Goal: Contribute content: Add original content to the website for others to see

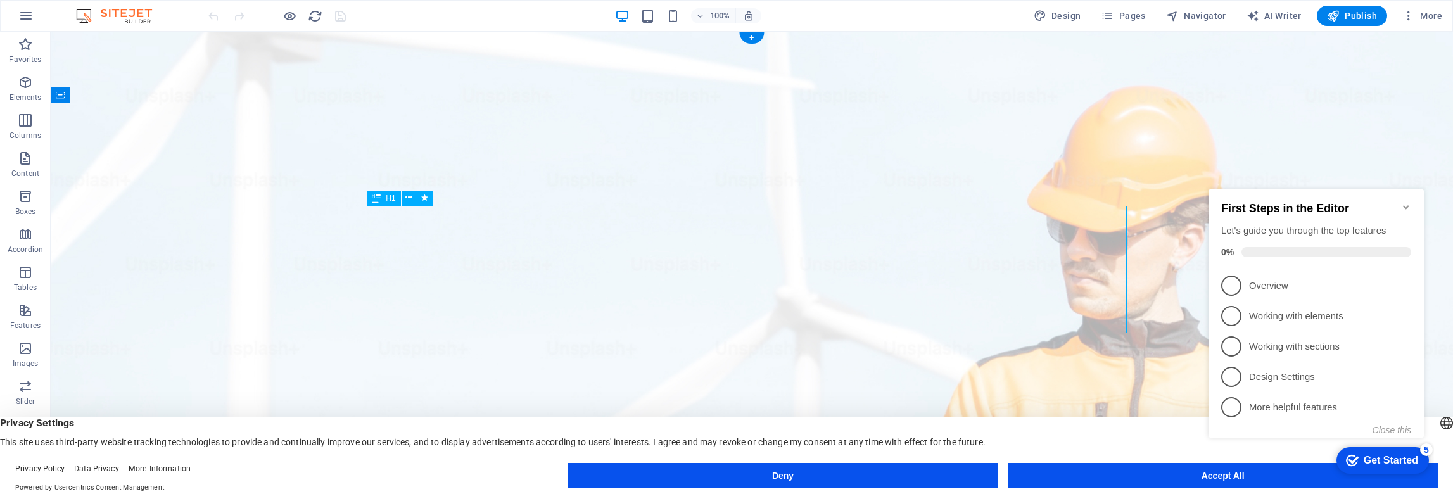
drag, startPoint x: 453, startPoint y: 306, endPoint x: 475, endPoint y: 306, distance: 21.5
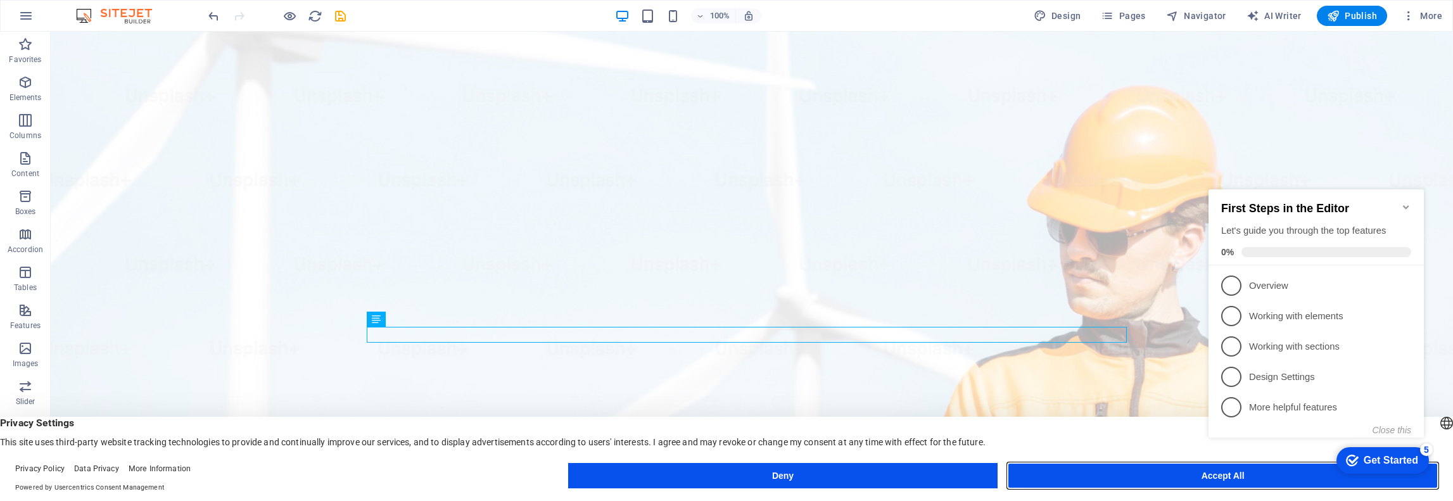
click at [1158, 475] on button "Accept All" at bounding box center [1223, 475] width 430 height 25
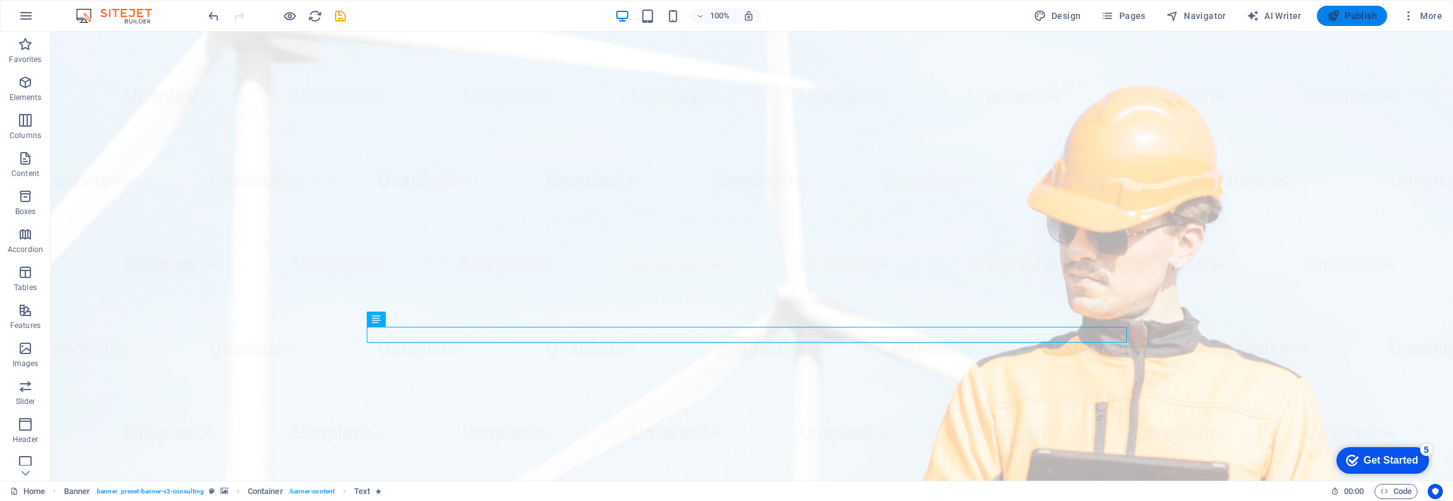
click at [1368, 12] on span "Publish" at bounding box center [1352, 15] width 50 height 13
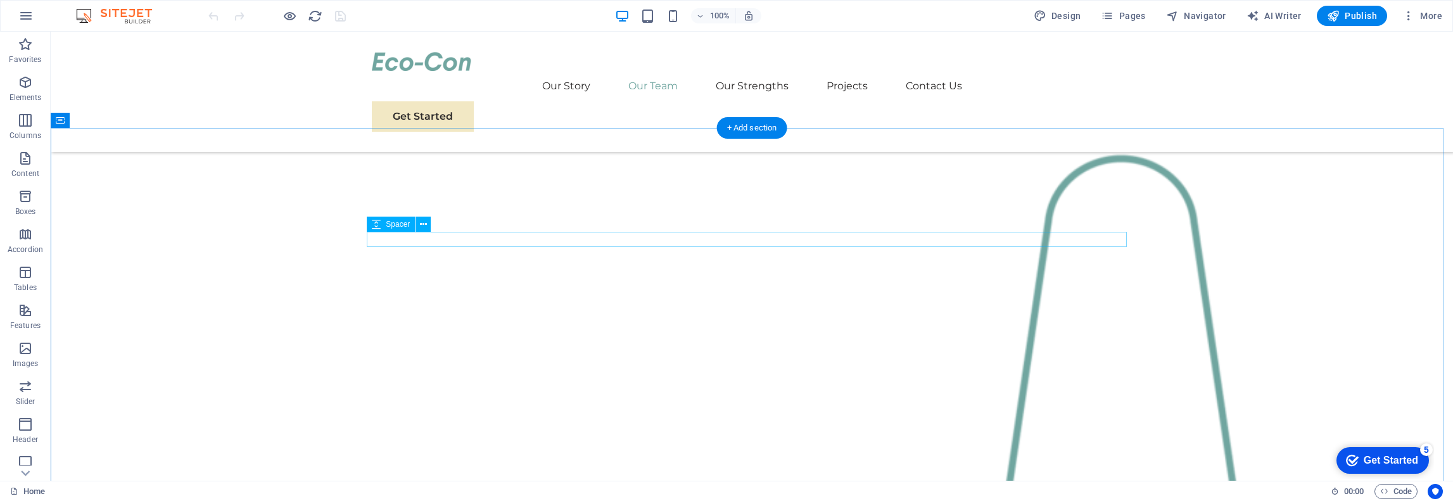
scroll to position [1203, 0]
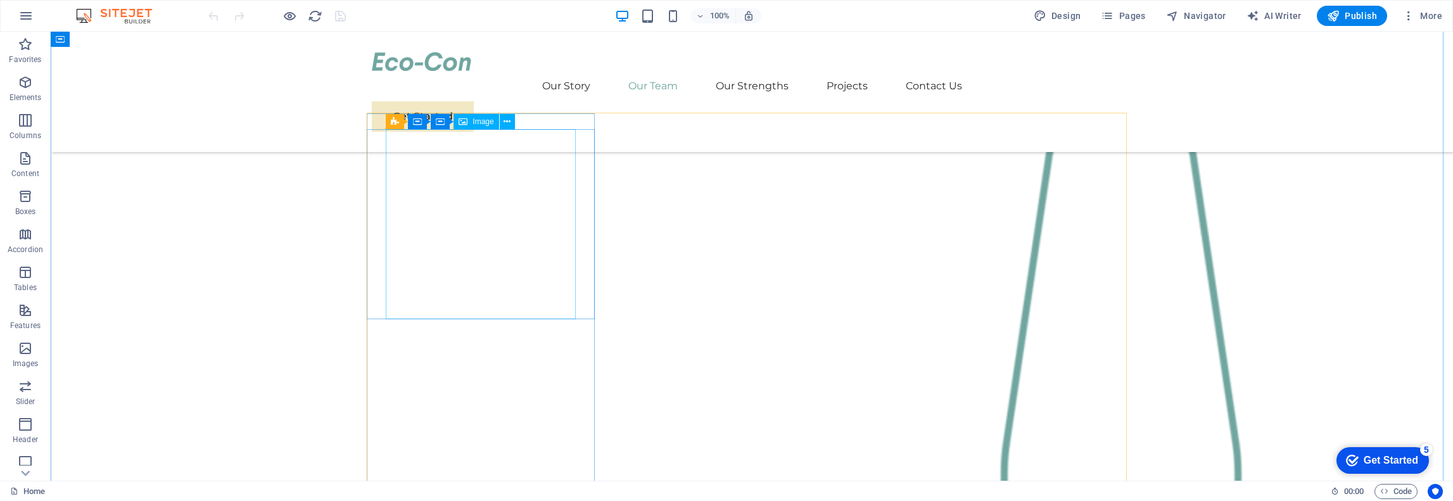
click at [476, 125] on span "Image" at bounding box center [482, 122] width 21 height 8
select select "%"
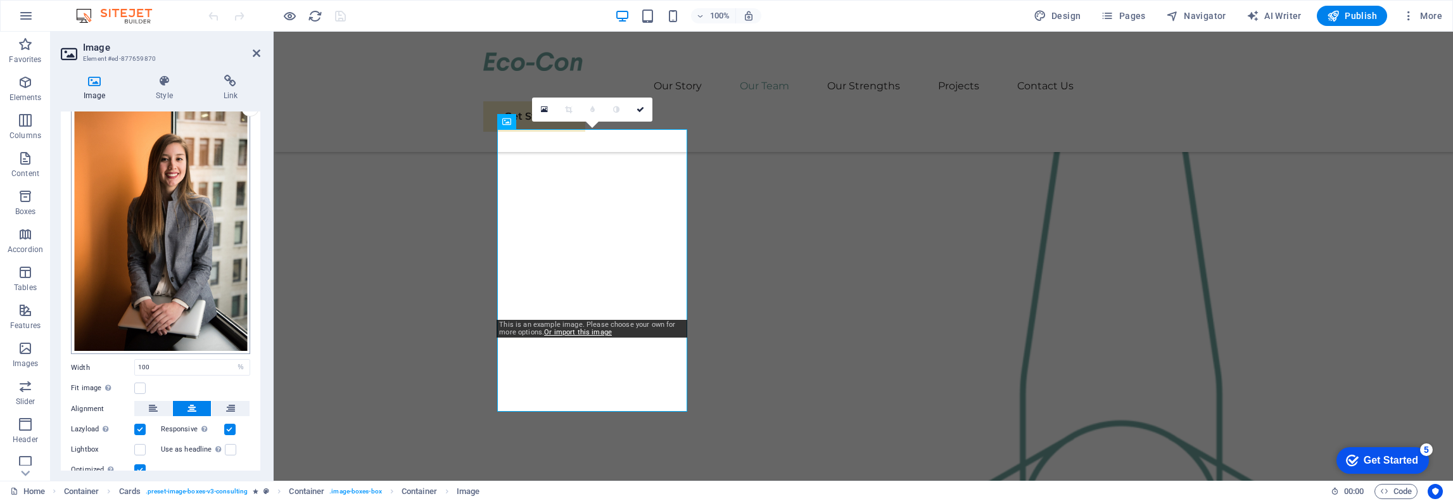
scroll to position [63, 0]
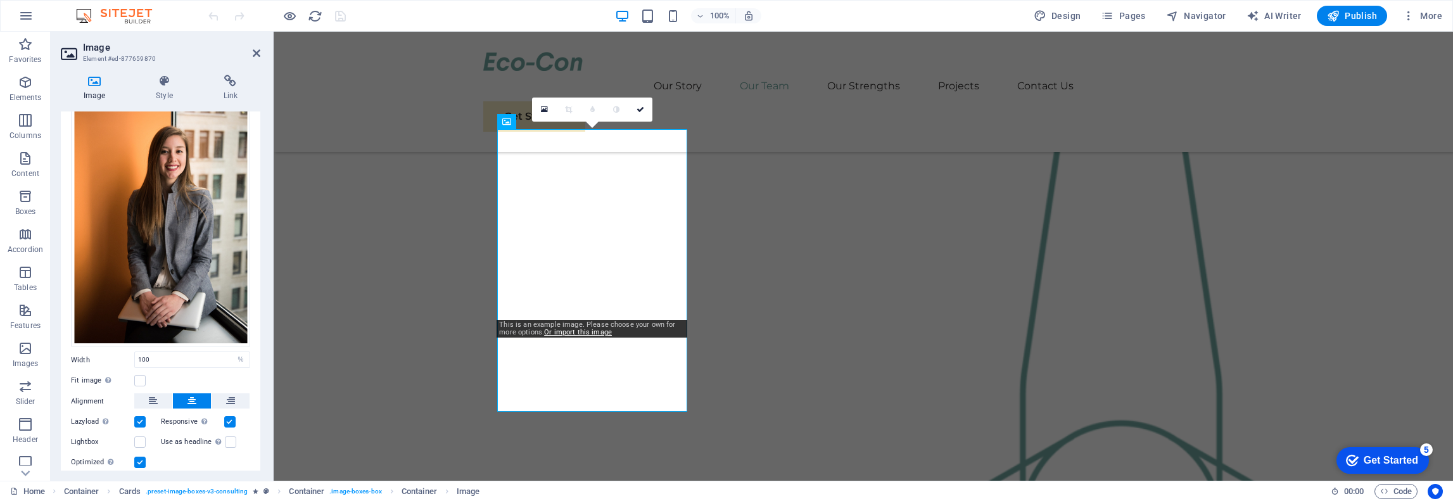
click at [92, 82] on icon at bounding box center [94, 81] width 67 height 13
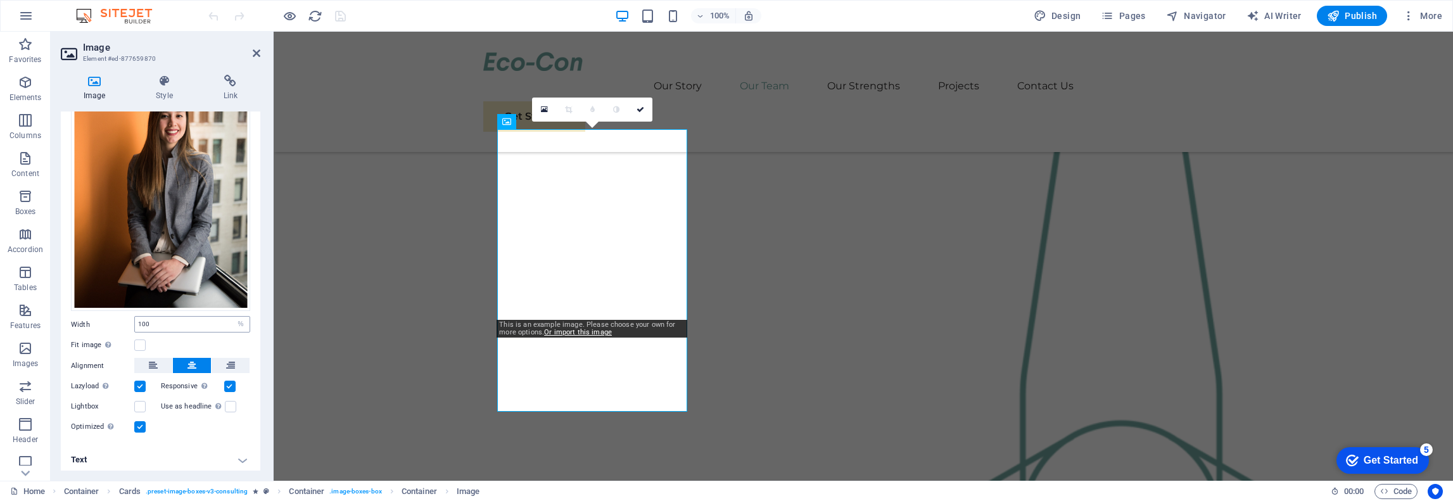
scroll to position [0, 0]
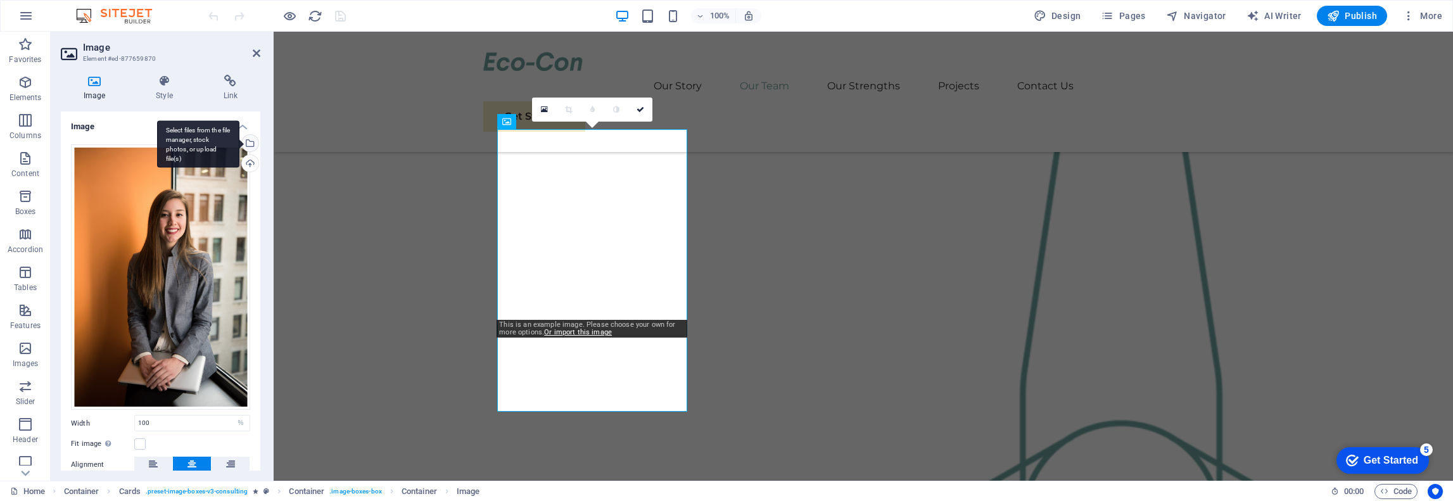
click at [249, 141] on div "Select files from the file manager, stock photos, or upload file(s)" at bounding box center [248, 144] width 19 height 19
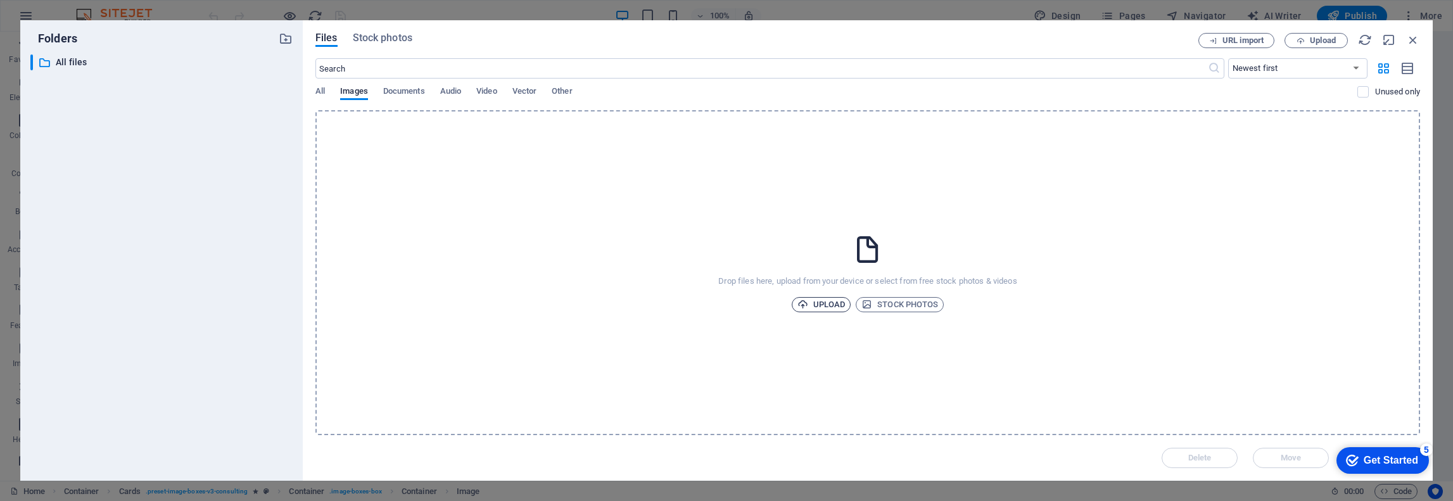
click at [821, 305] on span "Upload" at bounding box center [821, 304] width 48 height 15
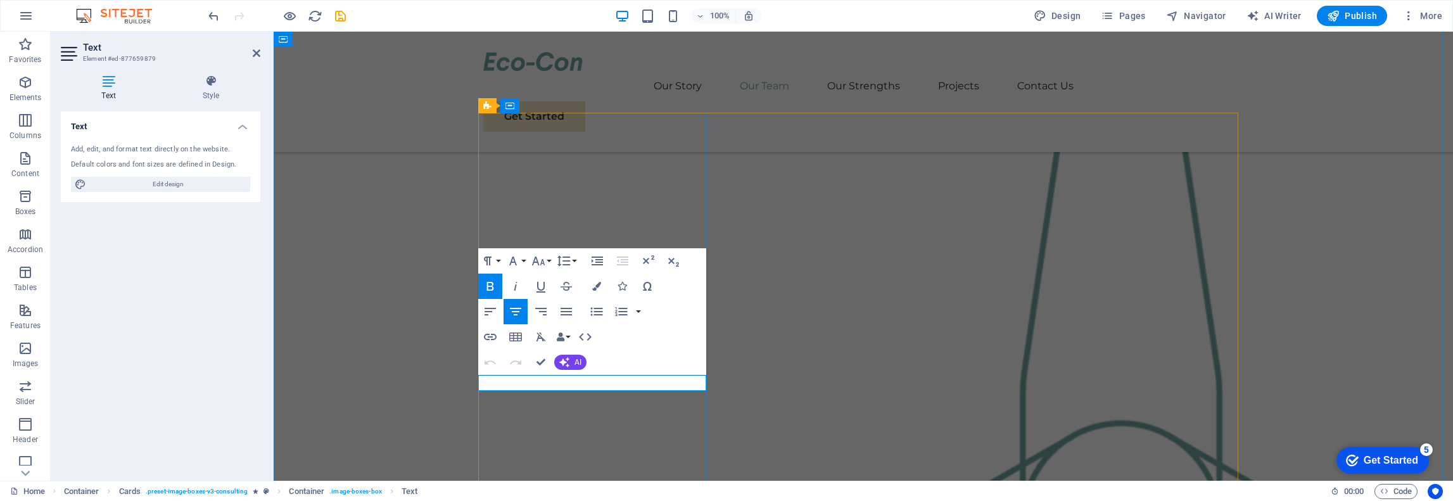
drag, startPoint x: 668, startPoint y: 385, endPoint x: 474, endPoint y: 379, distance: 193.9
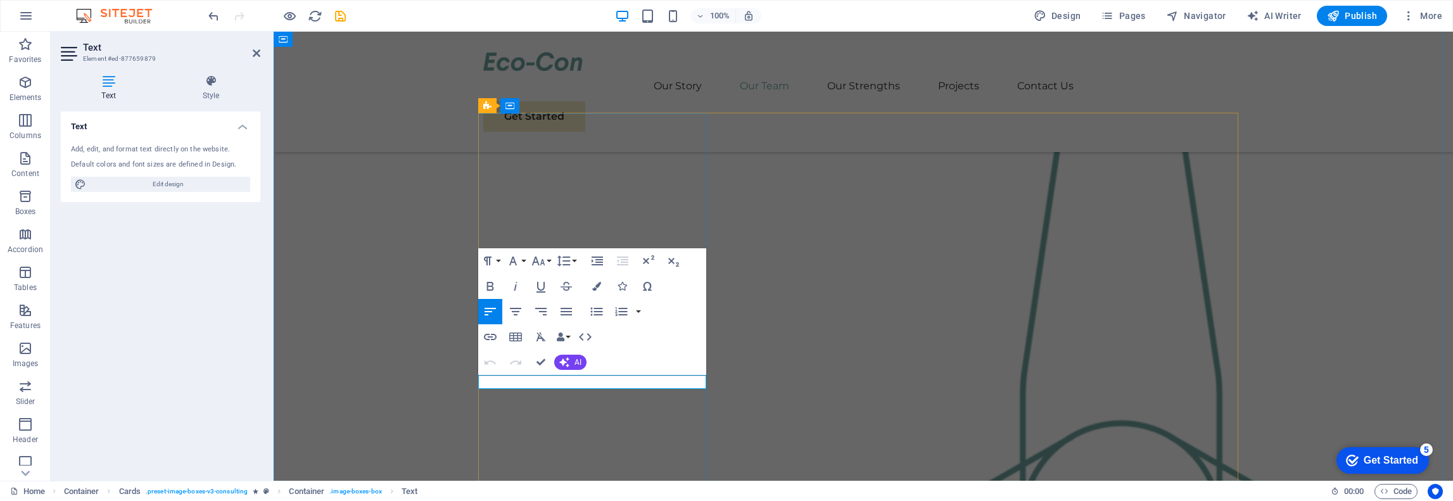
click at [489, 282] on icon "button" at bounding box center [490, 286] width 7 height 9
click at [516, 310] on icon "button" at bounding box center [515, 311] width 15 height 15
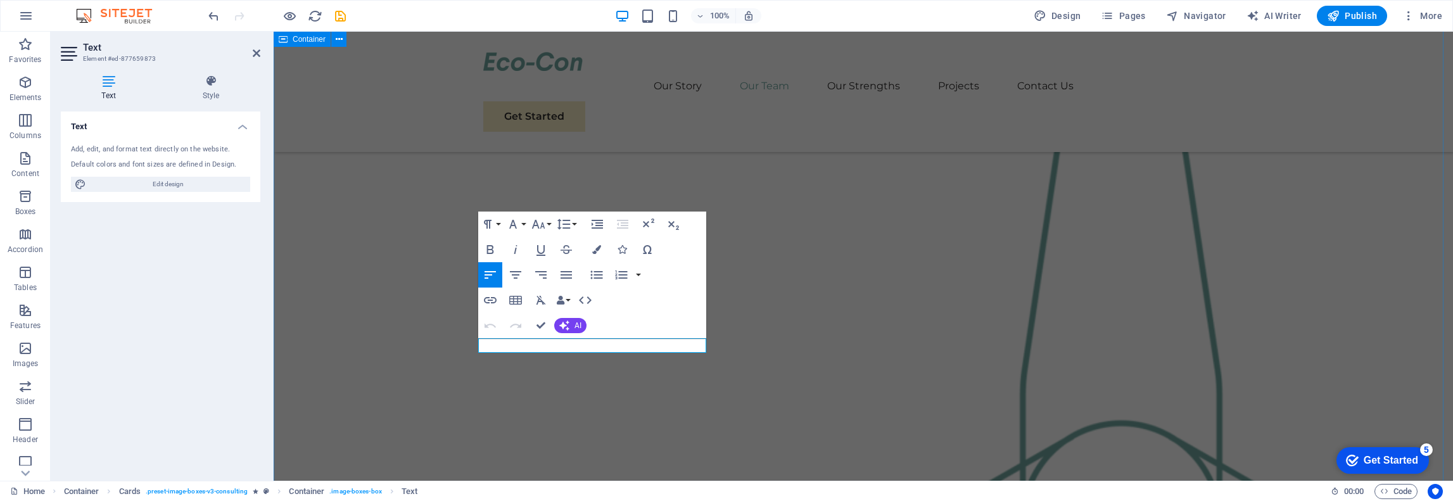
drag, startPoint x: 538, startPoint y: 345, endPoint x: 474, endPoint y: 339, distance: 64.8
click at [514, 273] on icon "button" at bounding box center [515, 274] width 15 height 15
click at [496, 250] on icon "button" at bounding box center [490, 249] width 15 height 15
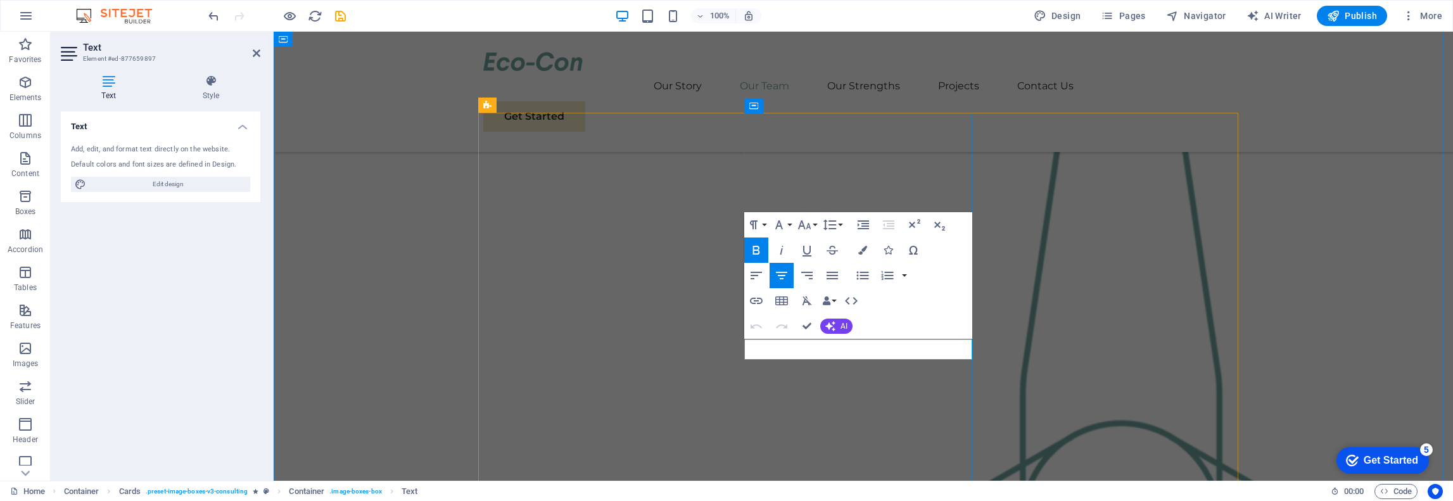
drag, startPoint x: 812, startPoint y: 350, endPoint x: 873, endPoint y: 353, distance: 61.5
click at [859, 250] on icon "button" at bounding box center [862, 250] width 9 height 9
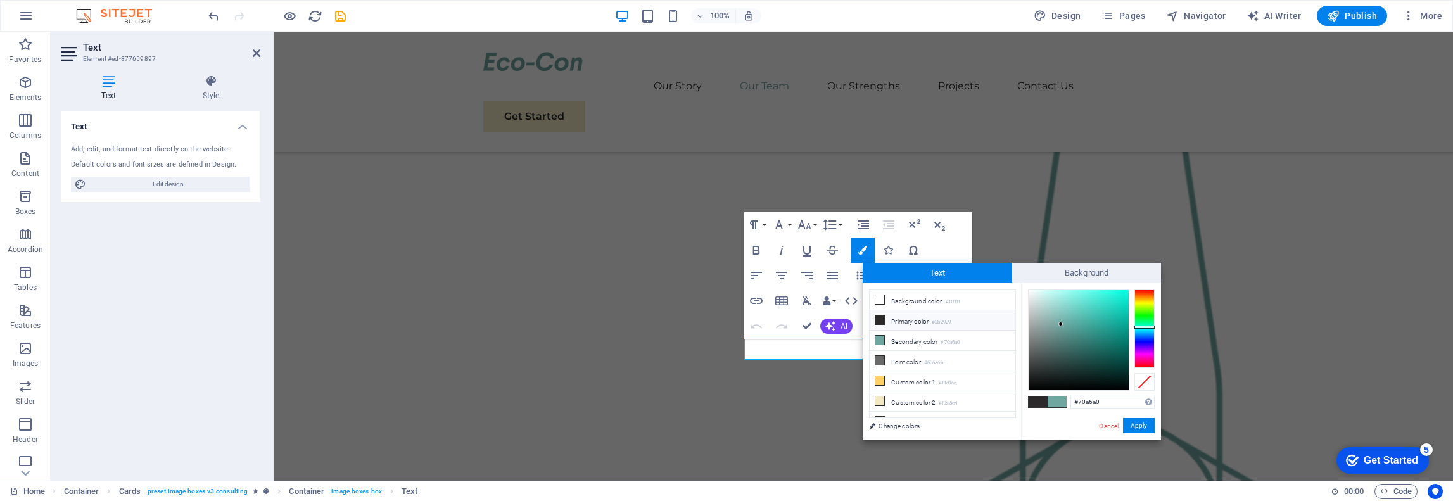
drag, startPoint x: 1120, startPoint y: 402, endPoint x: 1032, endPoint y: 391, distance: 88.6
click at [1034, 391] on div "#70a6a0 Supported formats #0852ed rgb(8, 82, 237) rgba(8, 82, 237, 90%) hsv(221…" at bounding box center [1091, 453] width 140 height 341
copy strong "B"
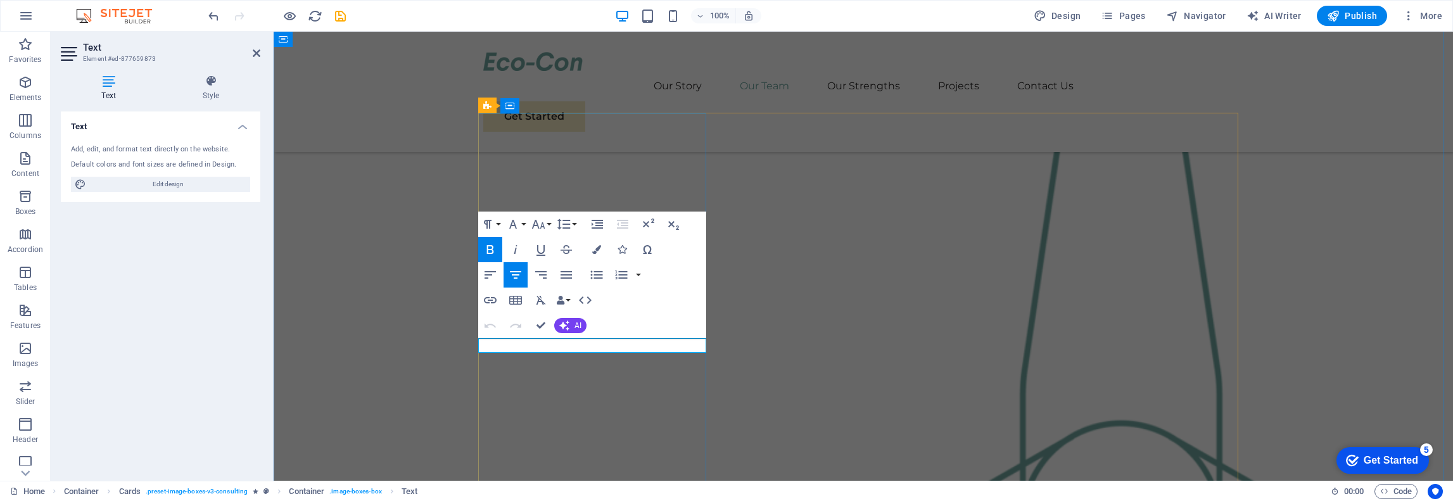
click at [598, 249] on icon "button" at bounding box center [596, 249] width 9 height 9
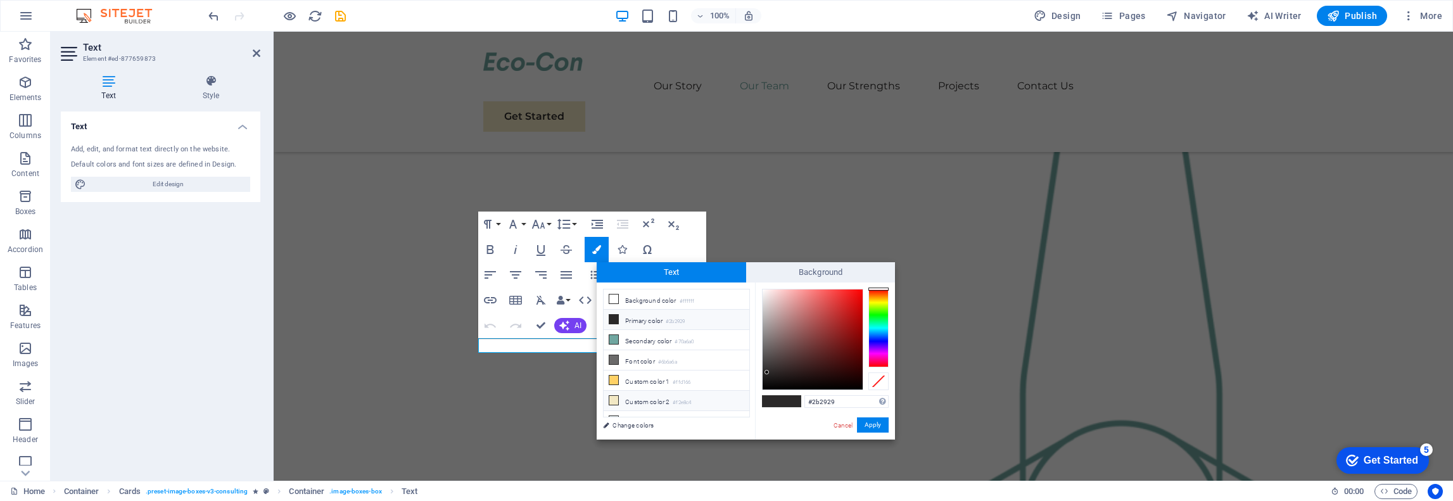
drag, startPoint x: 839, startPoint y: 404, endPoint x: 742, endPoint y: 391, distance: 97.8
click at [742, 391] on div "less Background color #ffffff Primary color #2b2929 Secondary color #70a6a0 Fon…" at bounding box center [746, 360] width 298 height 157
type input "#70a6a0"
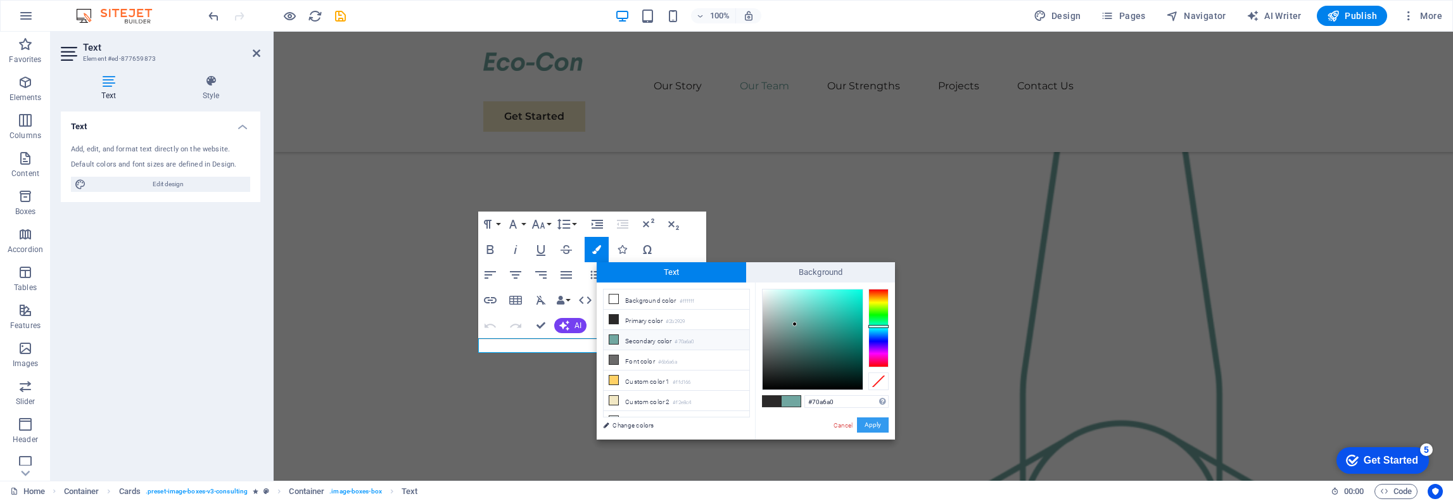
click at [872, 419] on button "Apply" at bounding box center [873, 424] width 32 height 15
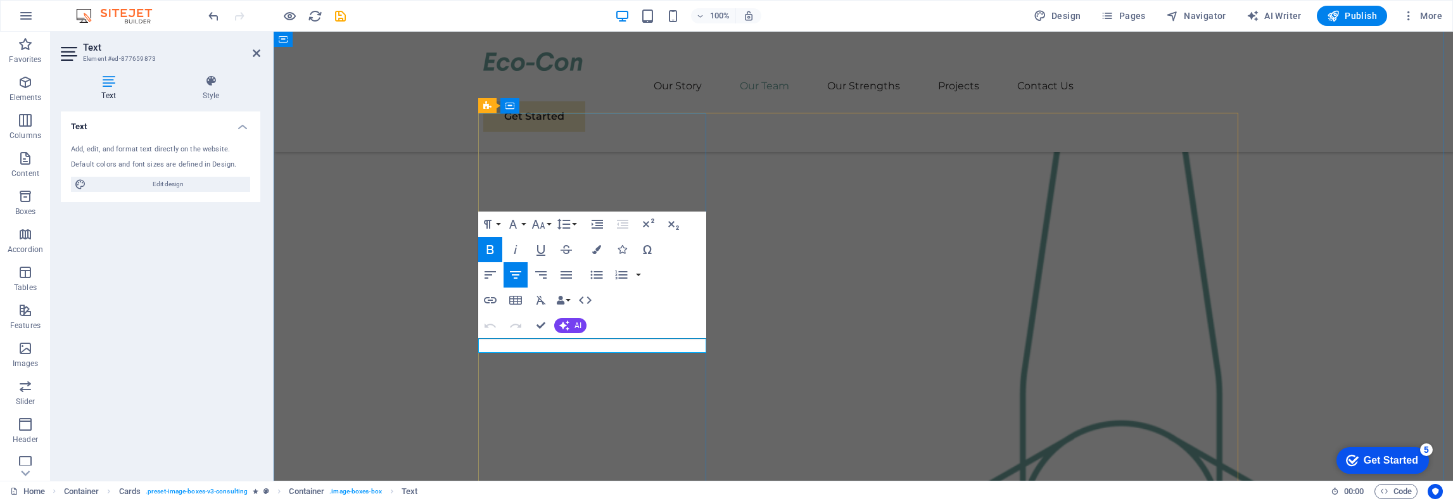
click at [536, 225] on icon "button" at bounding box center [538, 224] width 13 height 9
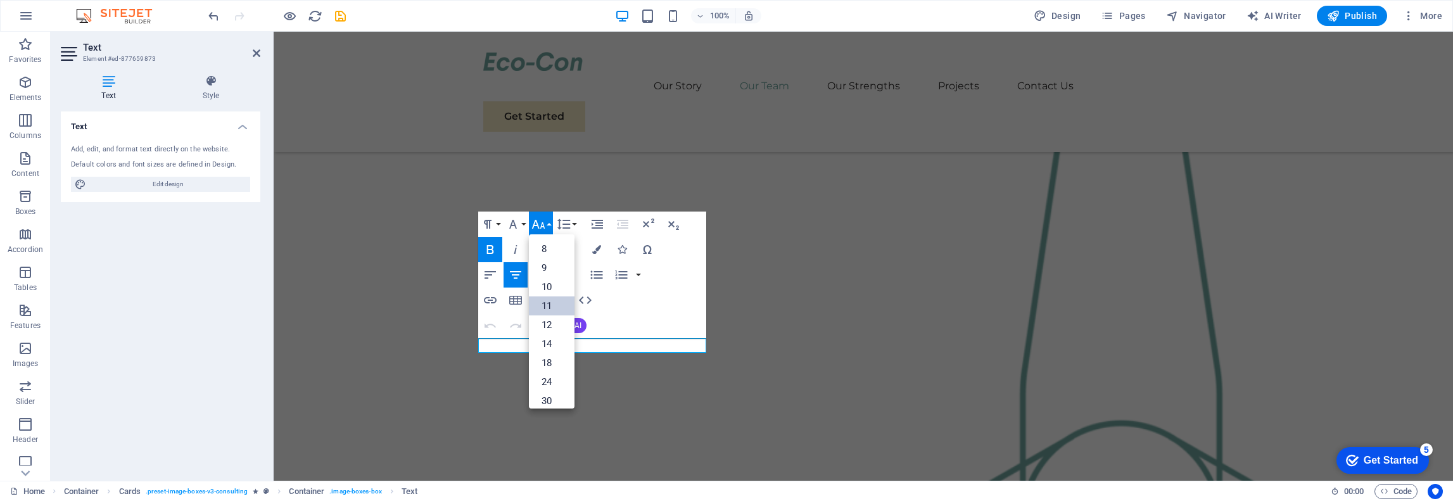
click at [554, 312] on link "11" at bounding box center [552, 305] width 46 height 19
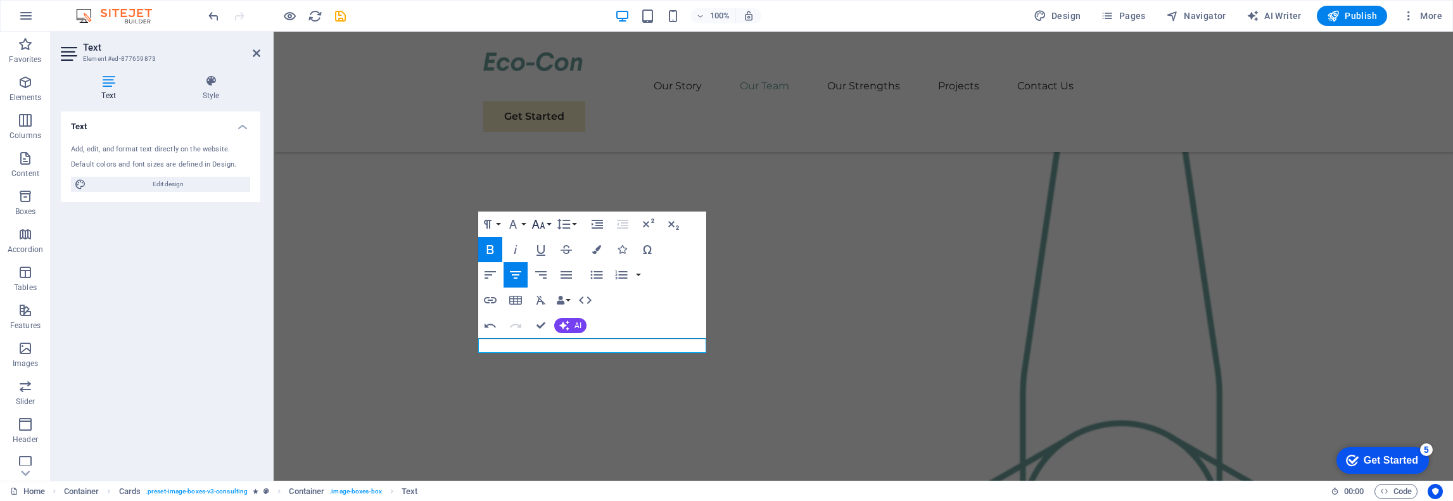
click at [547, 228] on button "Font Size" at bounding box center [541, 224] width 24 height 25
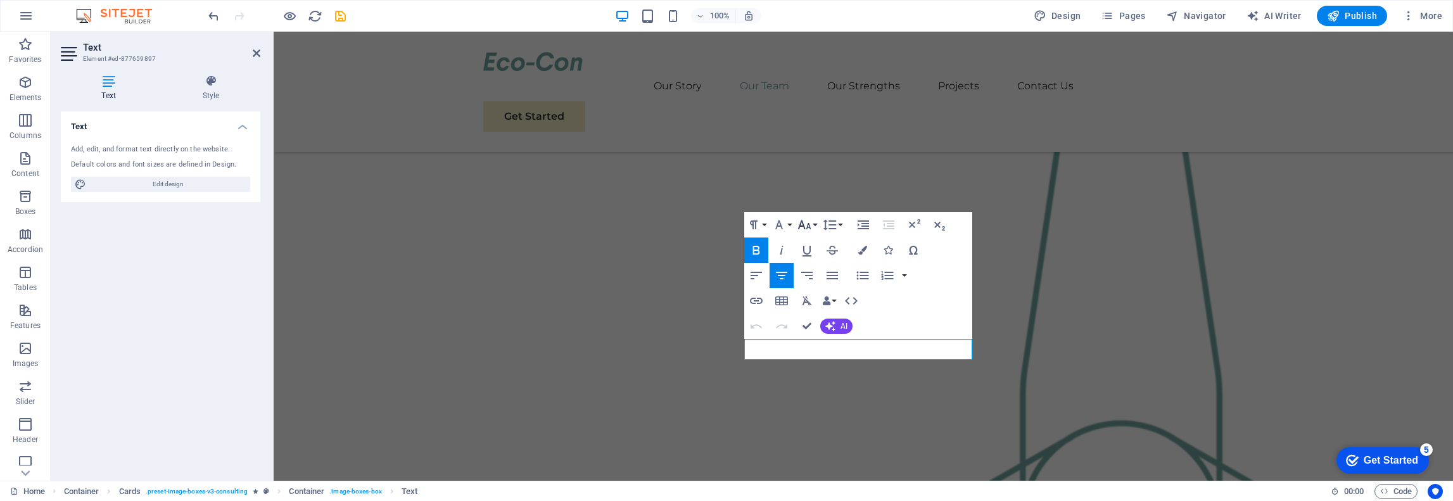
click at [805, 224] on icon "button" at bounding box center [804, 224] width 15 height 15
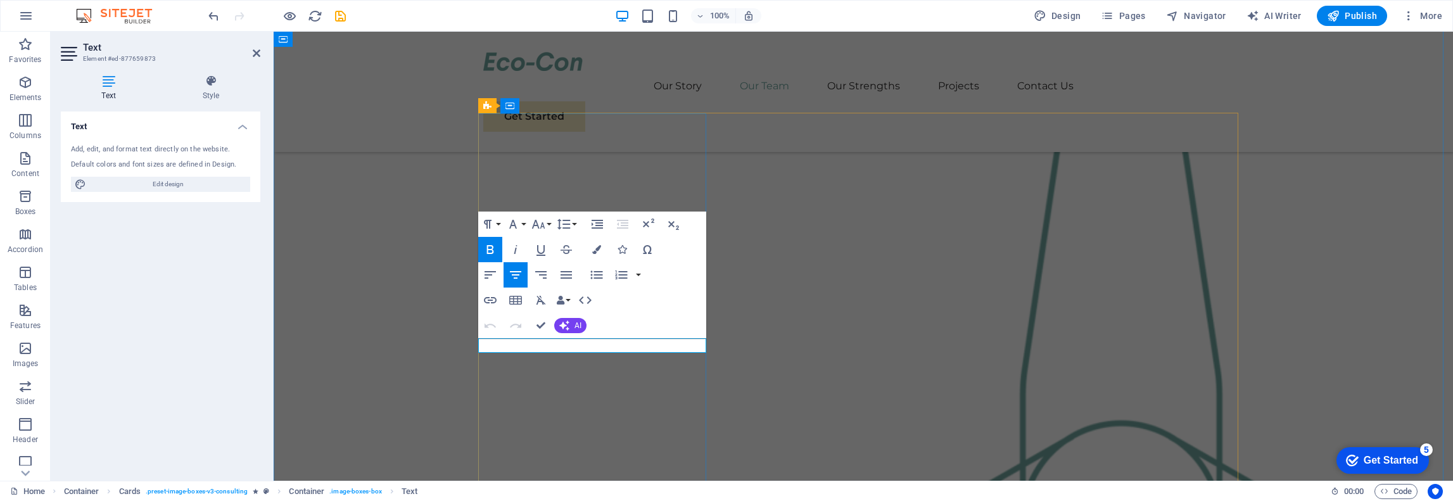
click at [543, 223] on icon "button" at bounding box center [538, 224] width 15 height 15
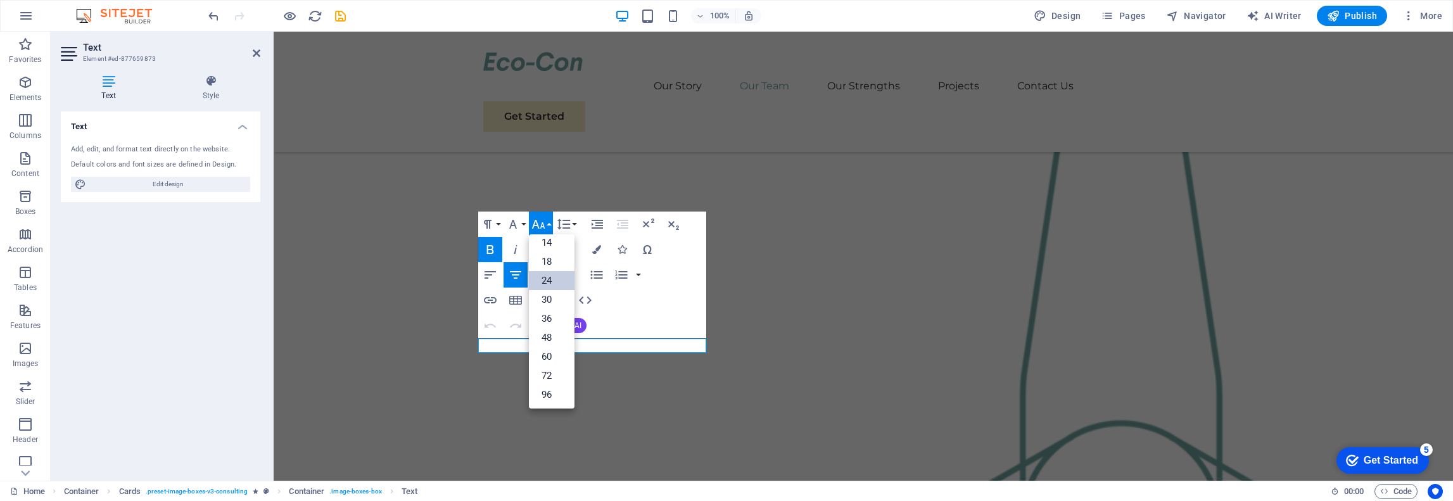
click at [551, 279] on link "24" at bounding box center [552, 280] width 46 height 19
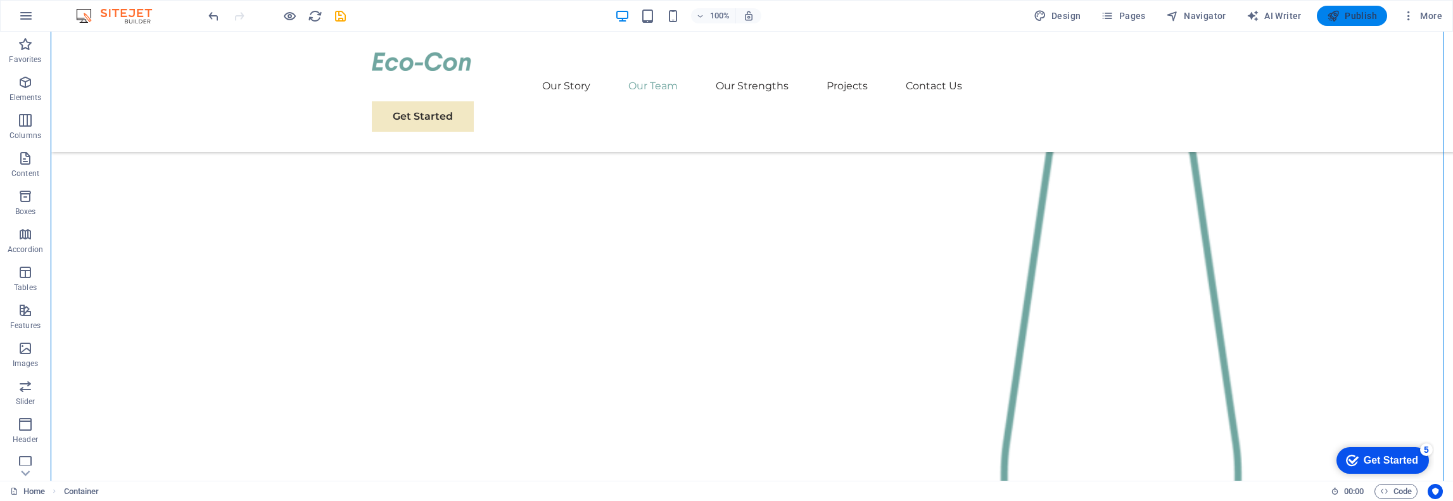
click at [1370, 13] on span "Publish" at bounding box center [1352, 15] width 50 height 13
